Goal: Task Accomplishment & Management: Manage account settings

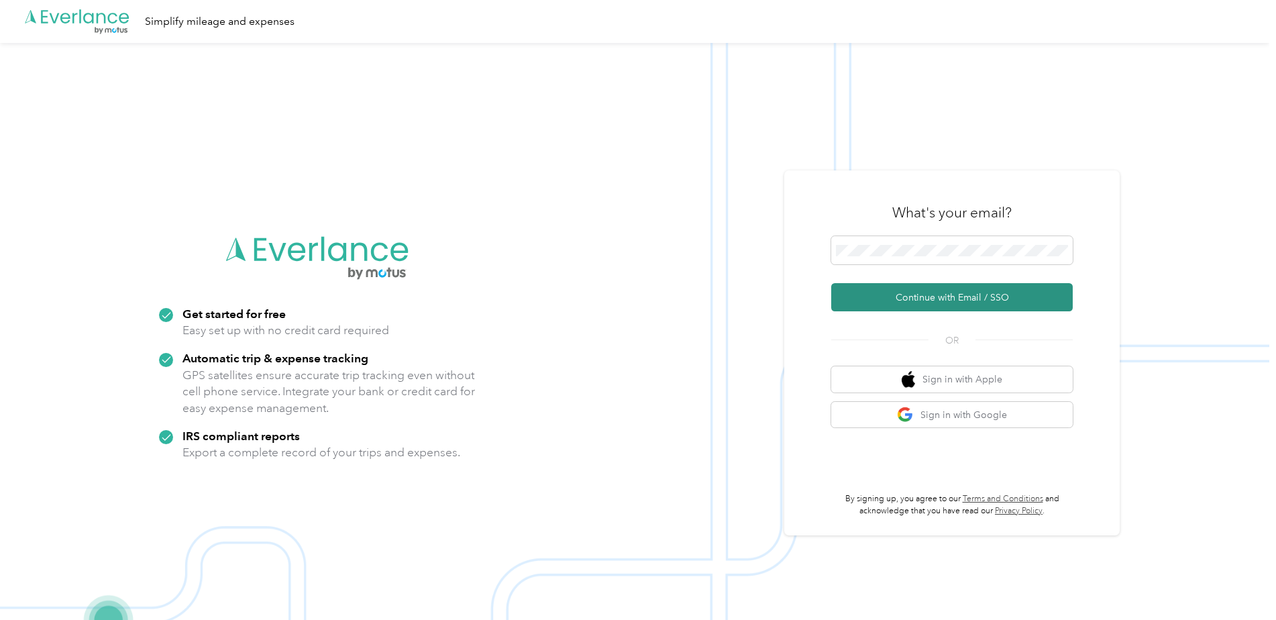
click at [943, 295] on button "Continue with Email / SSO" at bounding box center [951, 297] width 241 height 28
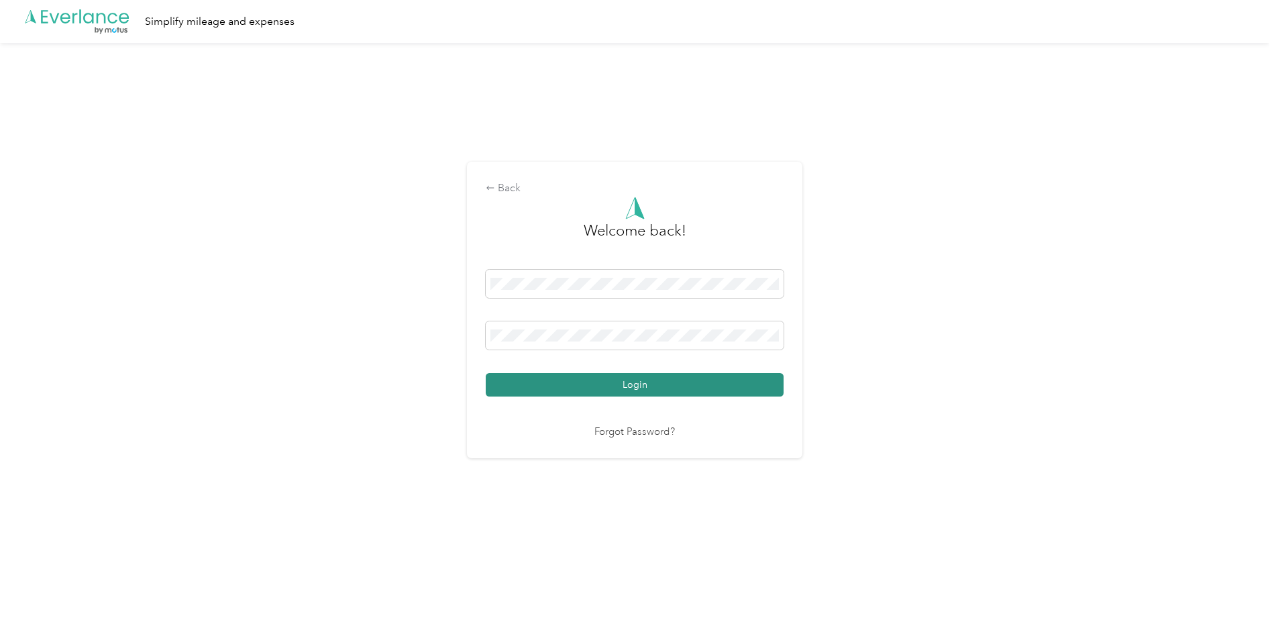
click at [671, 382] on button "Login" at bounding box center [635, 384] width 298 height 23
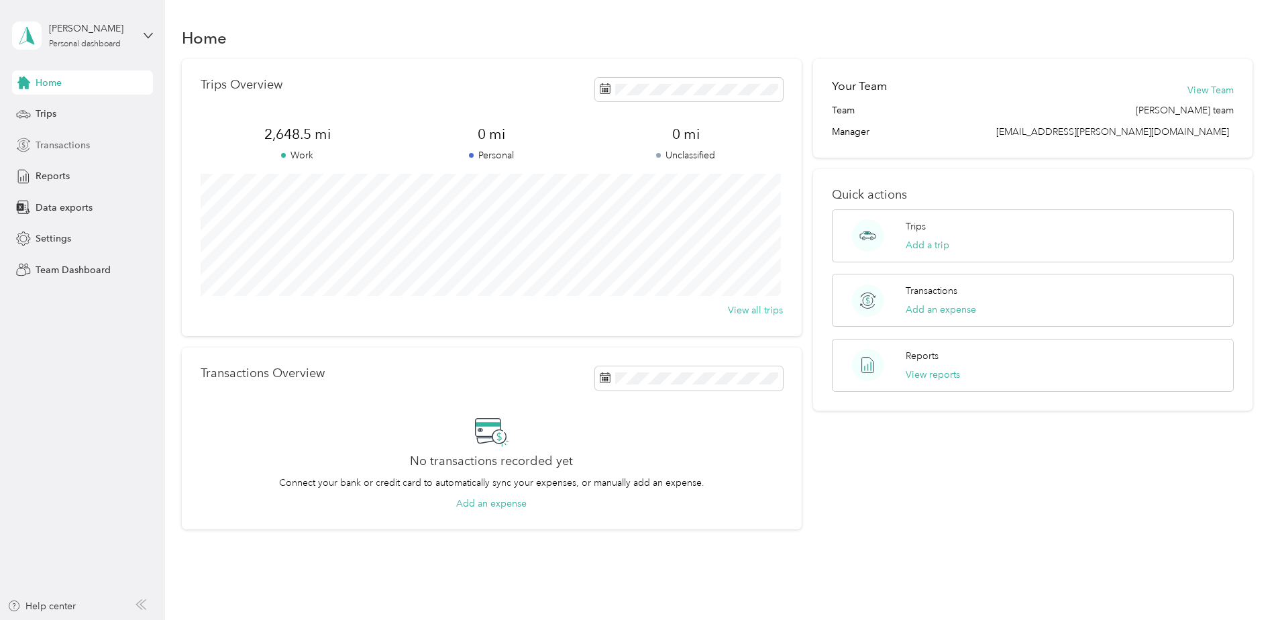
click at [49, 140] on span "Transactions" at bounding box center [63, 145] width 54 height 14
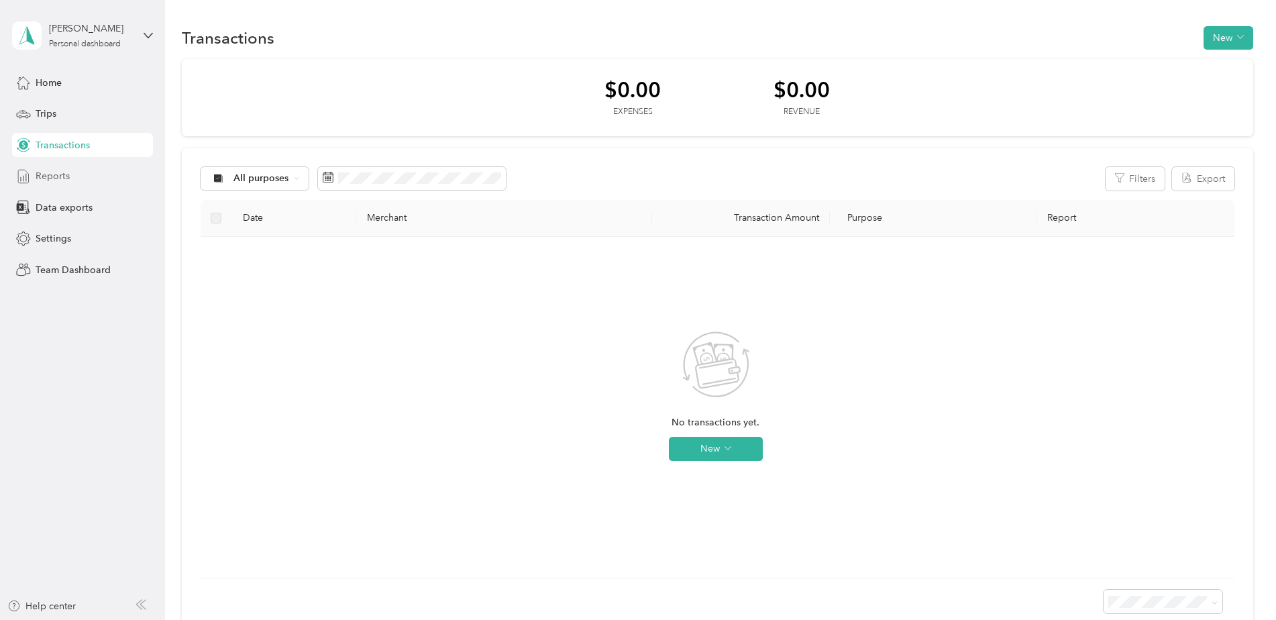
click at [50, 174] on span "Reports" at bounding box center [53, 176] width 34 height 14
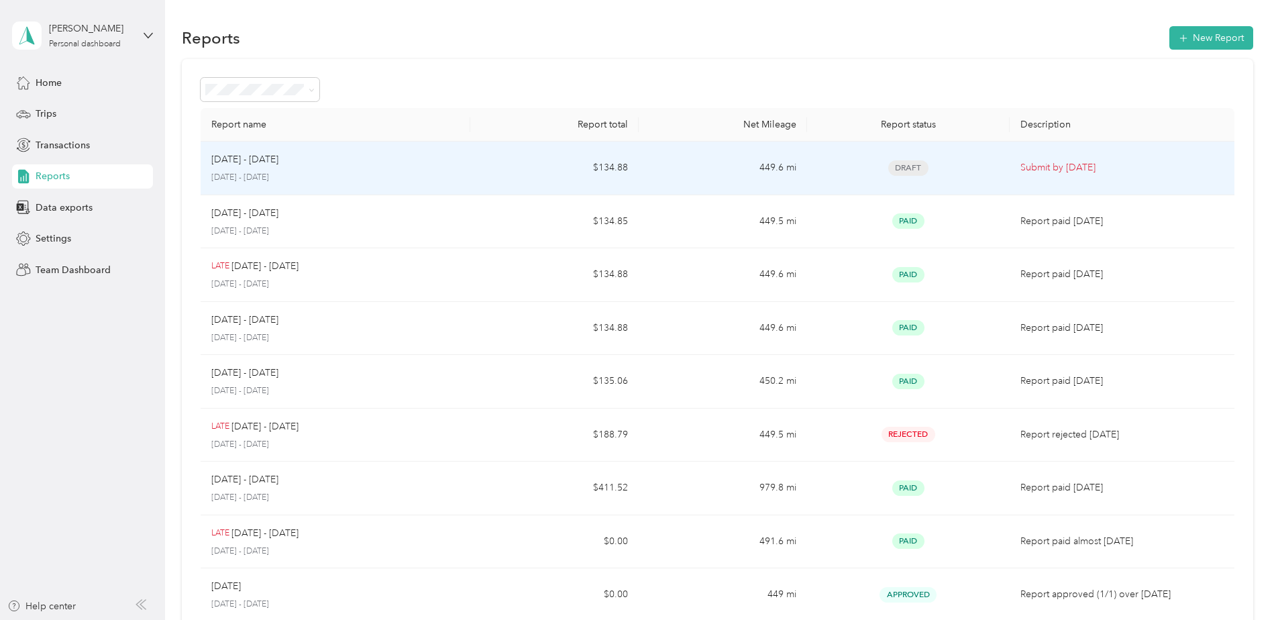
click at [898, 164] on span "Draft" at bounding box center [908, 167] width 40 height 15
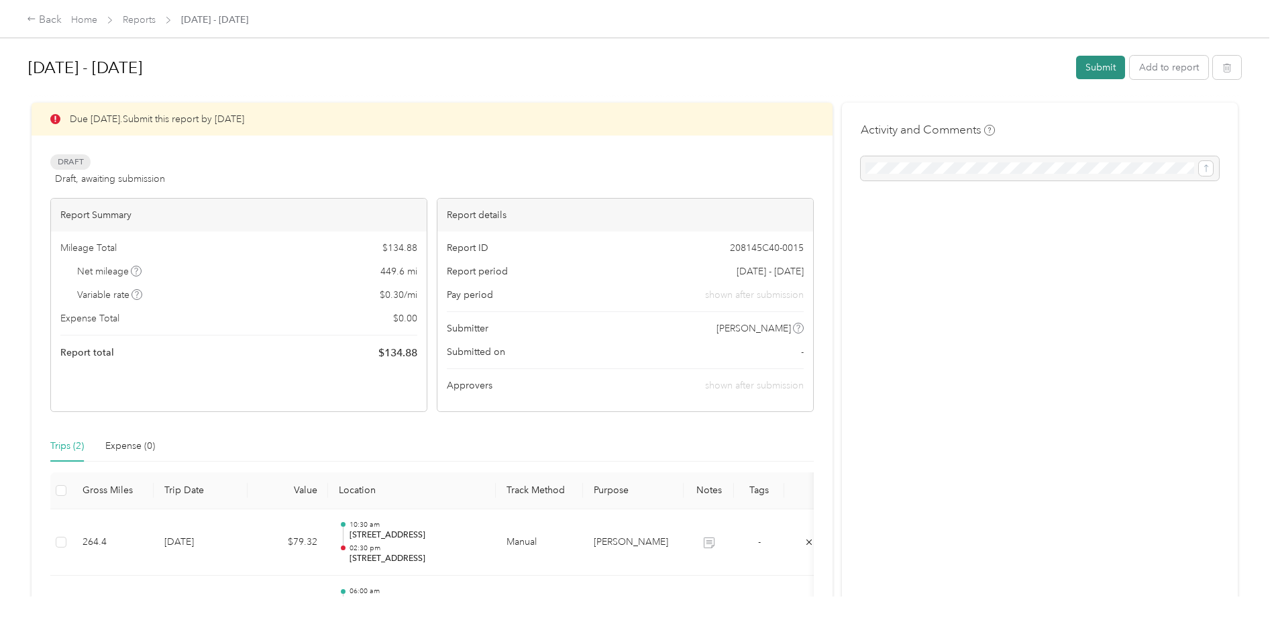
click at [1094, 68] on button "Submit" at bounding box center [1100, 67] width 49 height 23
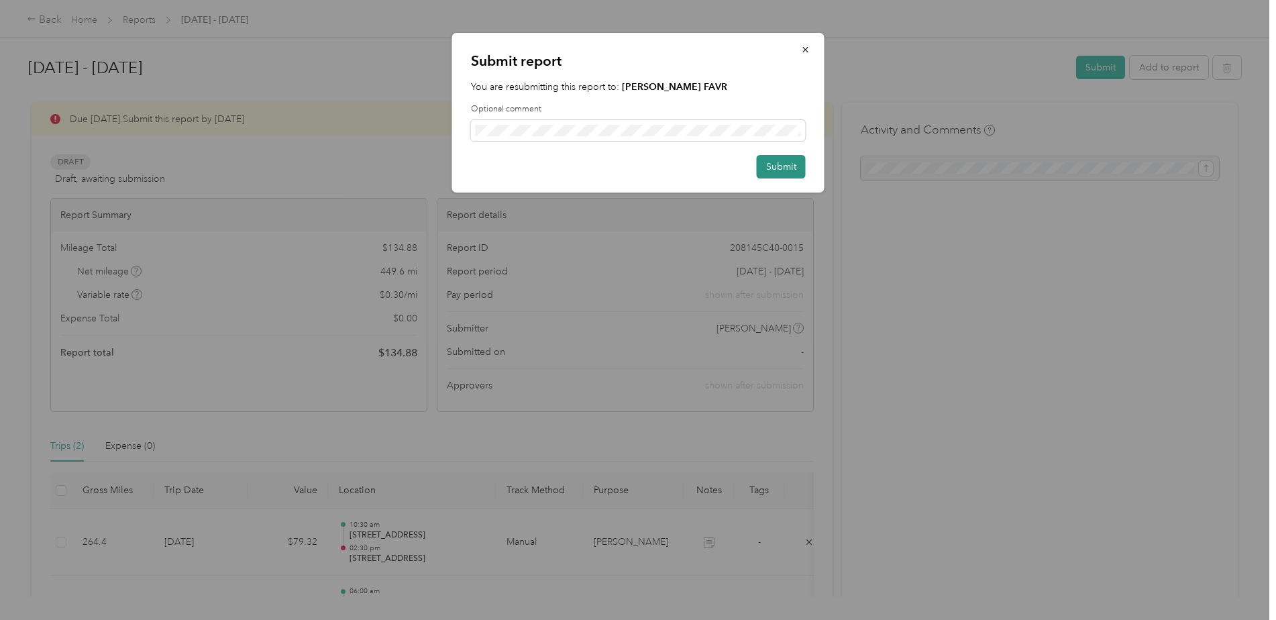
click at [790, 171] on button "Submit" at bounding box center [781, 166] width 49 height 23
